Goal: Task Accomplishment & Management: Use online tool/utility

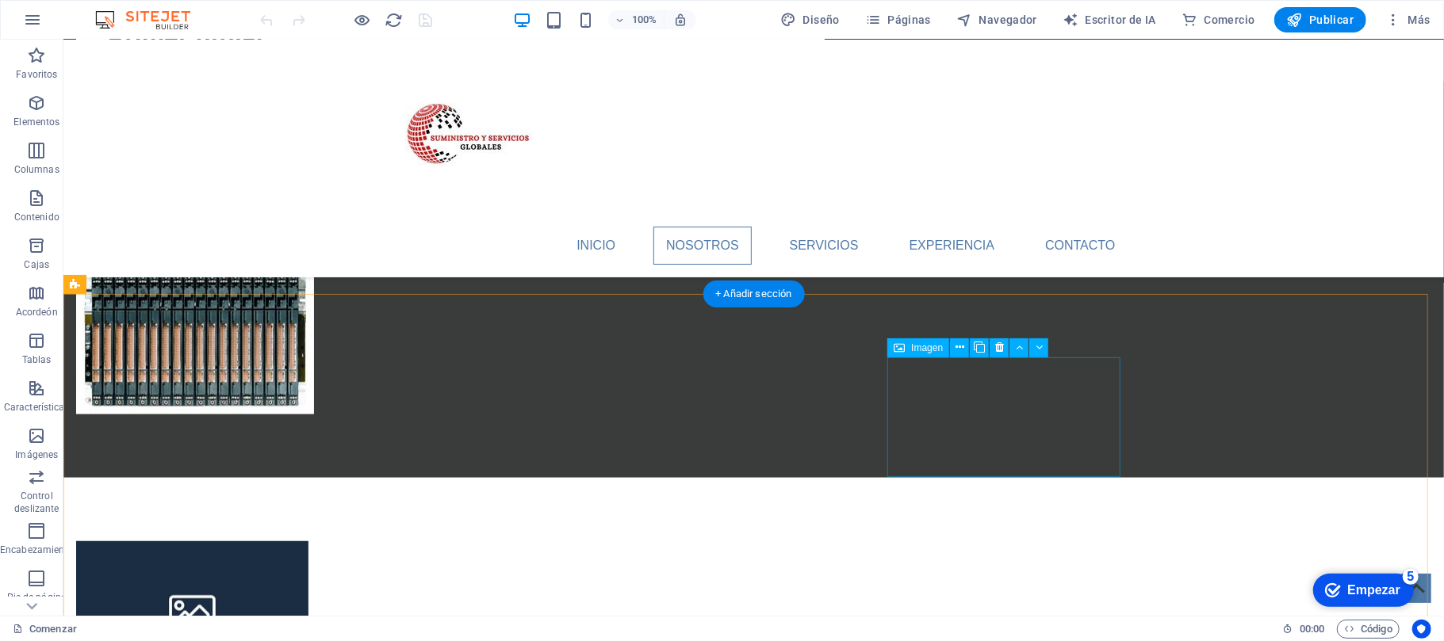
scroll to position [1572, 0]
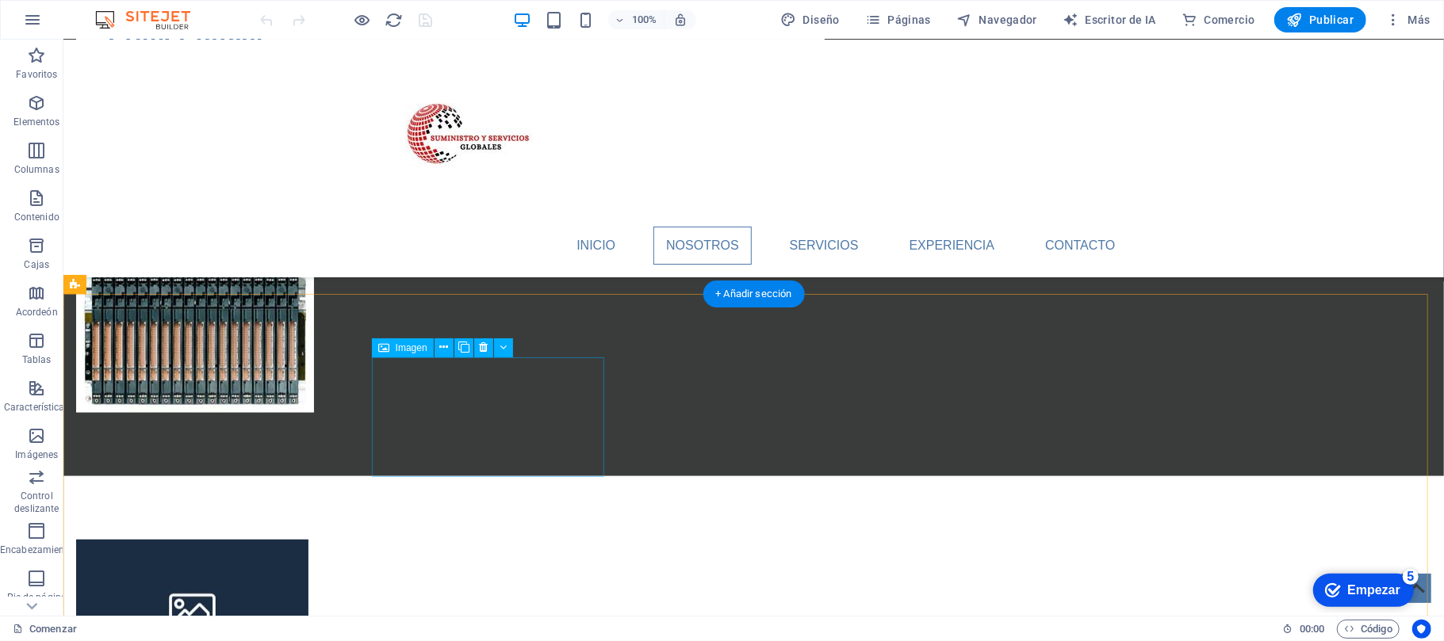
click at [400, 350] on font "Imagen" at bounding box center [412, 348] width 32 height 11
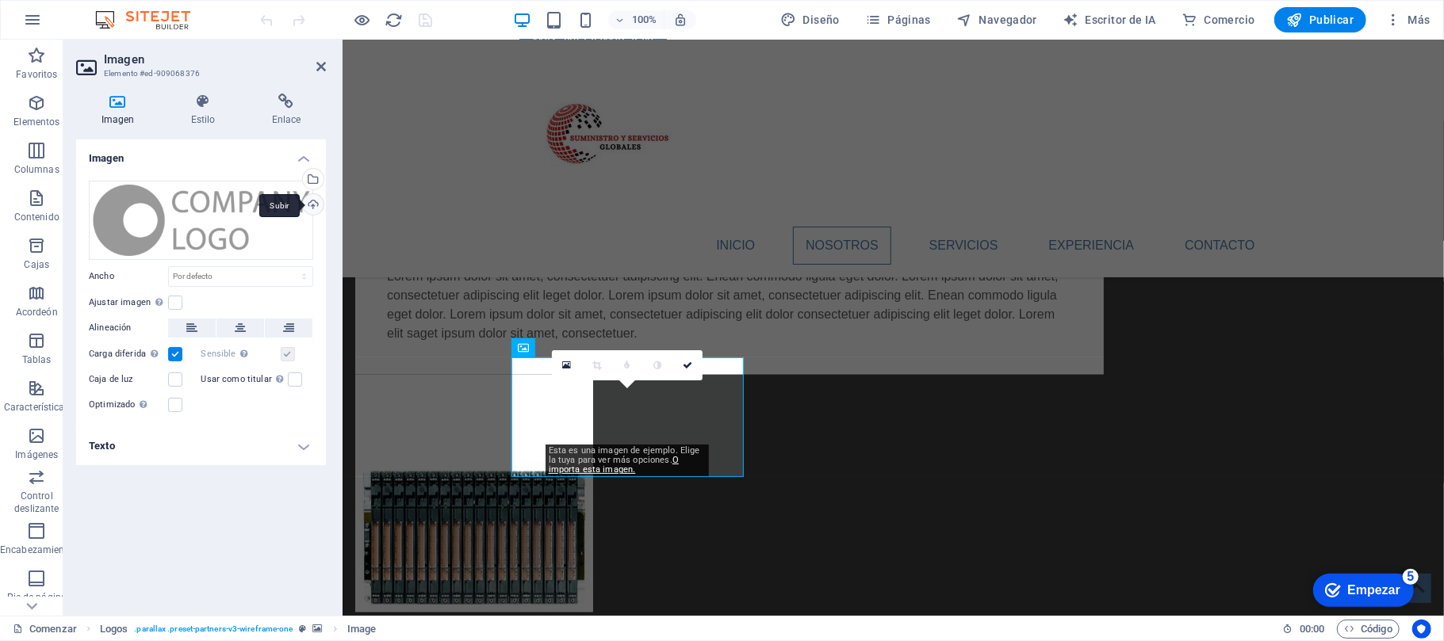
click at [312, 200] on div "Subir" at bounding box center [312, 206] width 24 height 24
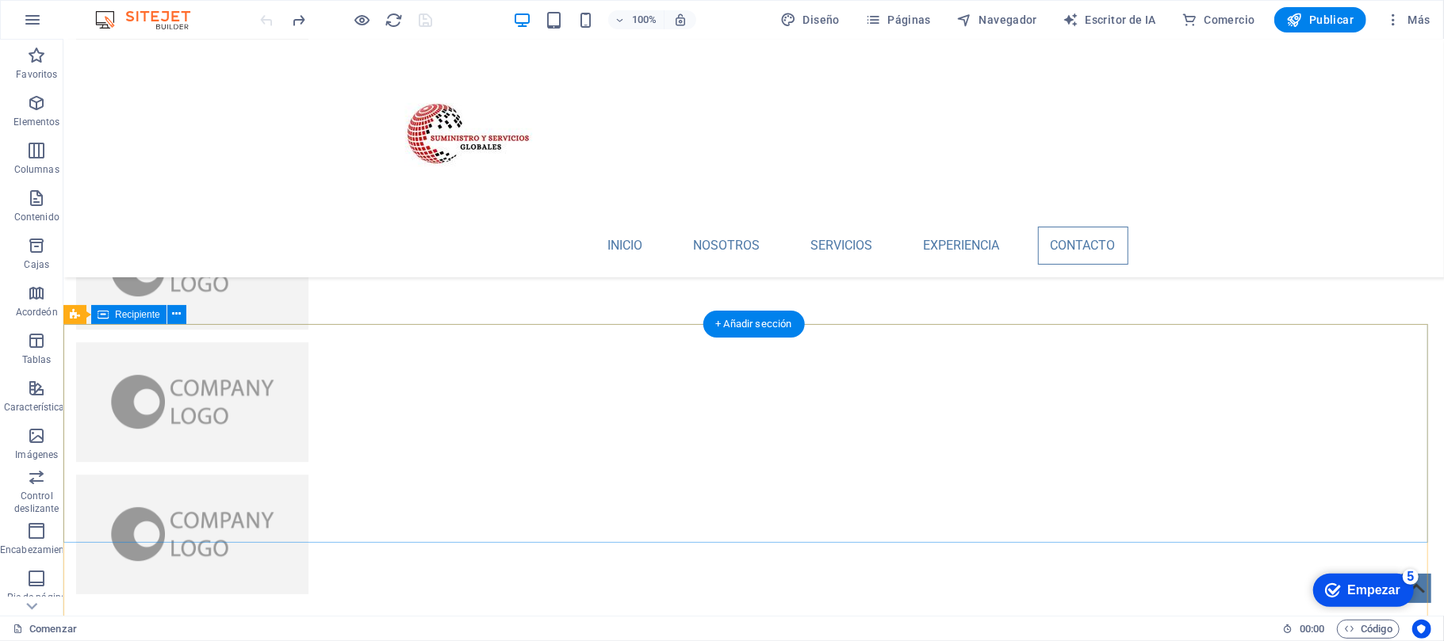
scroll to position [3942, 0]
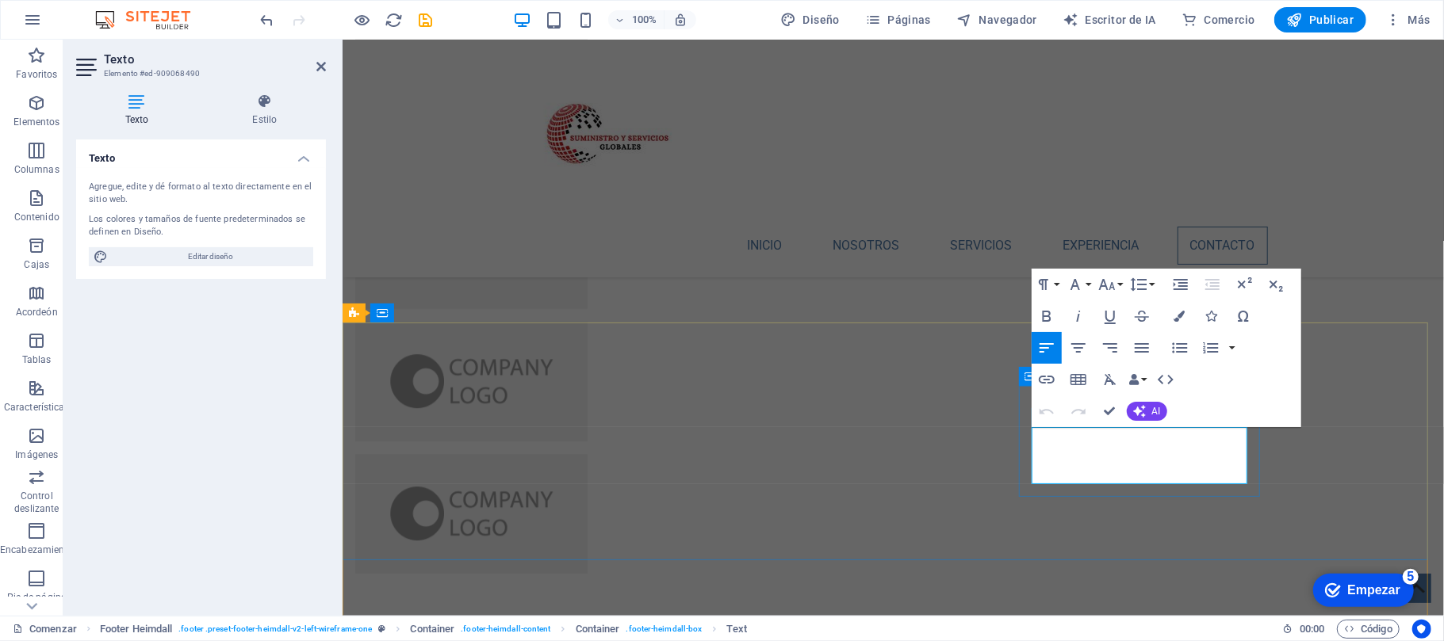
drag, startPoint x: 1107, startPoint y: 453, endPoint x: 1027, endPoint y: 438, distance: 81.3
